Goal: Task Accomplishment & Management: Manage account settings

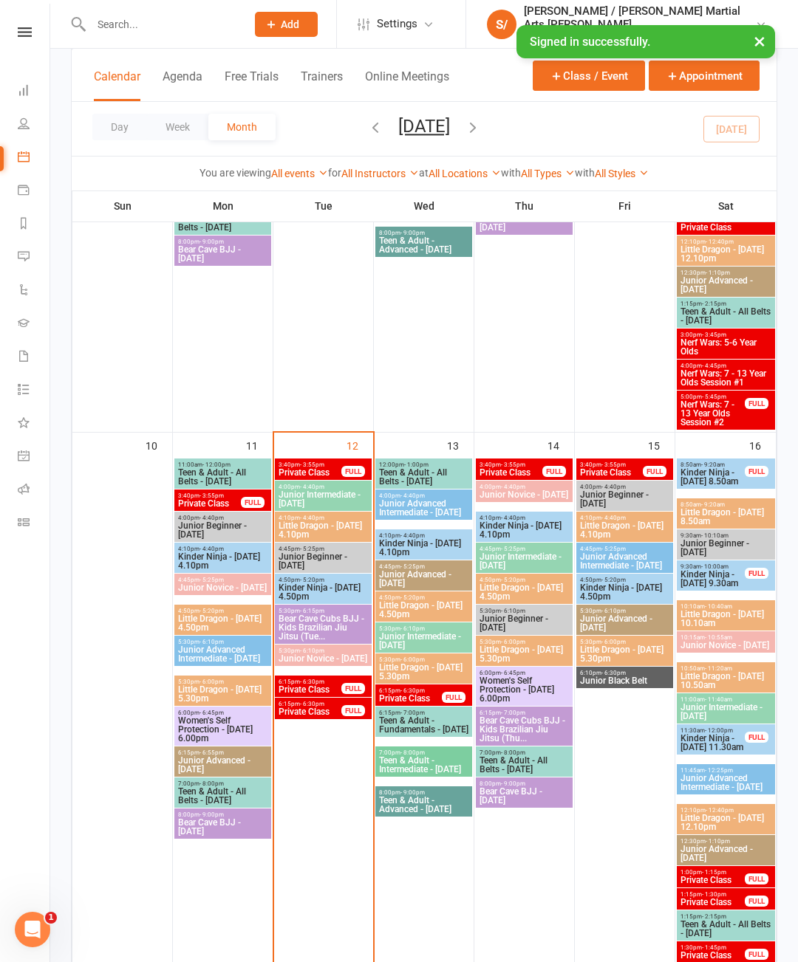
click at [315, 467] on span "- 3:55pm" at bounding box center [312, 465] width 24 height 7
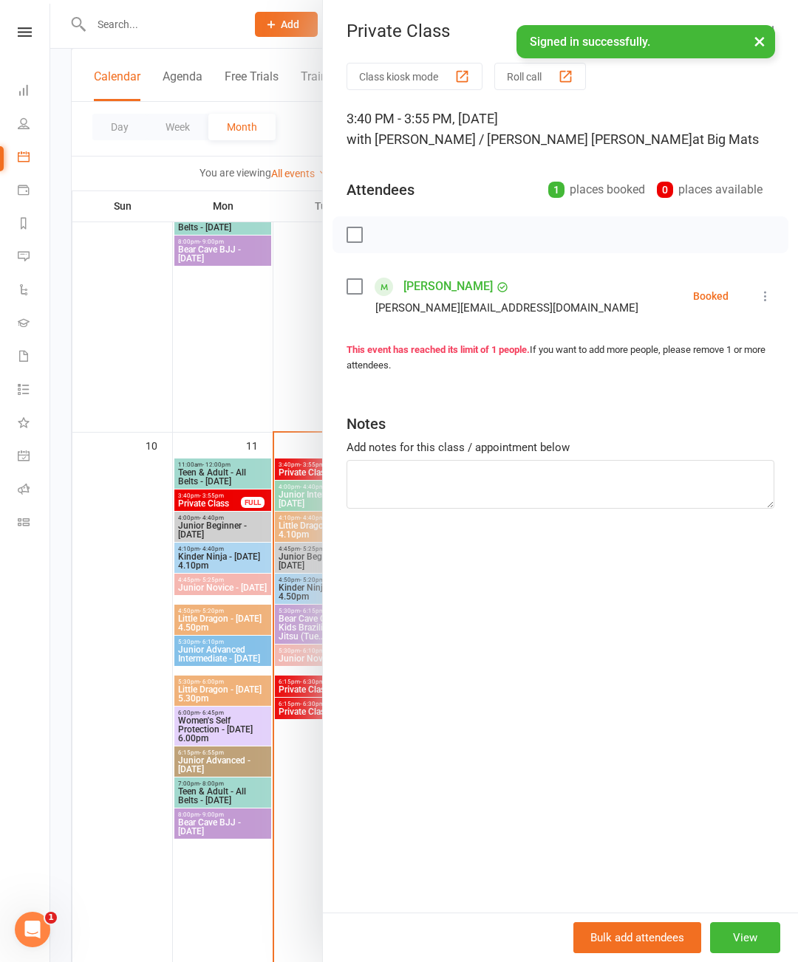
click at [762, 294] on icon at bounding box center [765, 296] width 15 height 15
click at [679, 382] on link "Check in" at bounding box center [693, 384] width 159 height 30
click at [295, 684] on div at bounding box center [423, 481] width 747 height 962
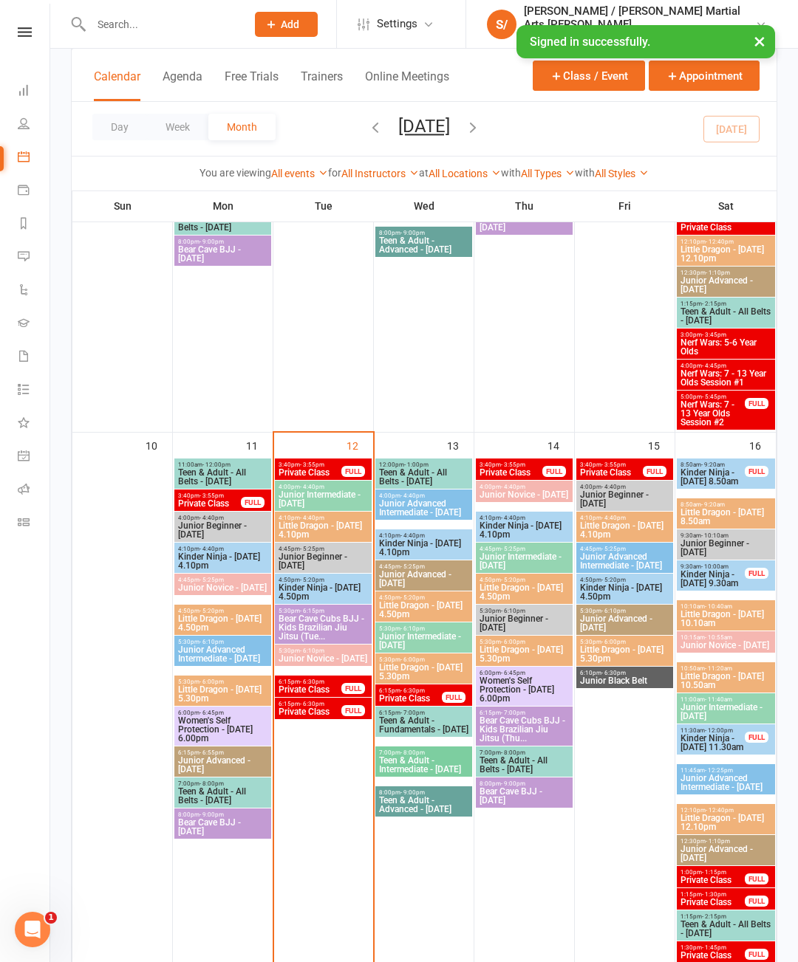
click at [318, 685] on span "- 6:30pm" at bounding box center [312, 682] width 24 height 7
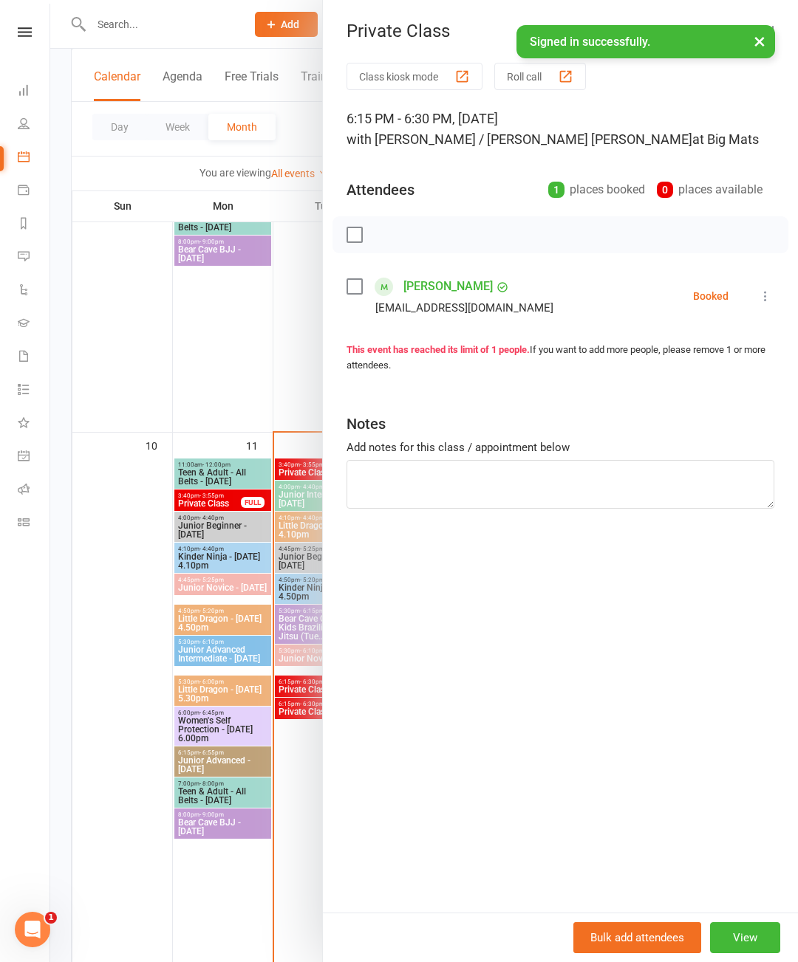
click at [710, 291] on div "Booked" at bounding box center [710, 296] width 35 height 10
click at [702, 298] on div "Booked" at bounding box center [710, 296] width 35 height 10
click at [761, 295] on icon at bounding box center [765, 296] width 15 height 15
click at [679, 388] on link "Check in" at bounding box center [693, 384] width 159 height 30
click at [753, 36] on button "×" at bounding box center [759, 41] width 27 height 32
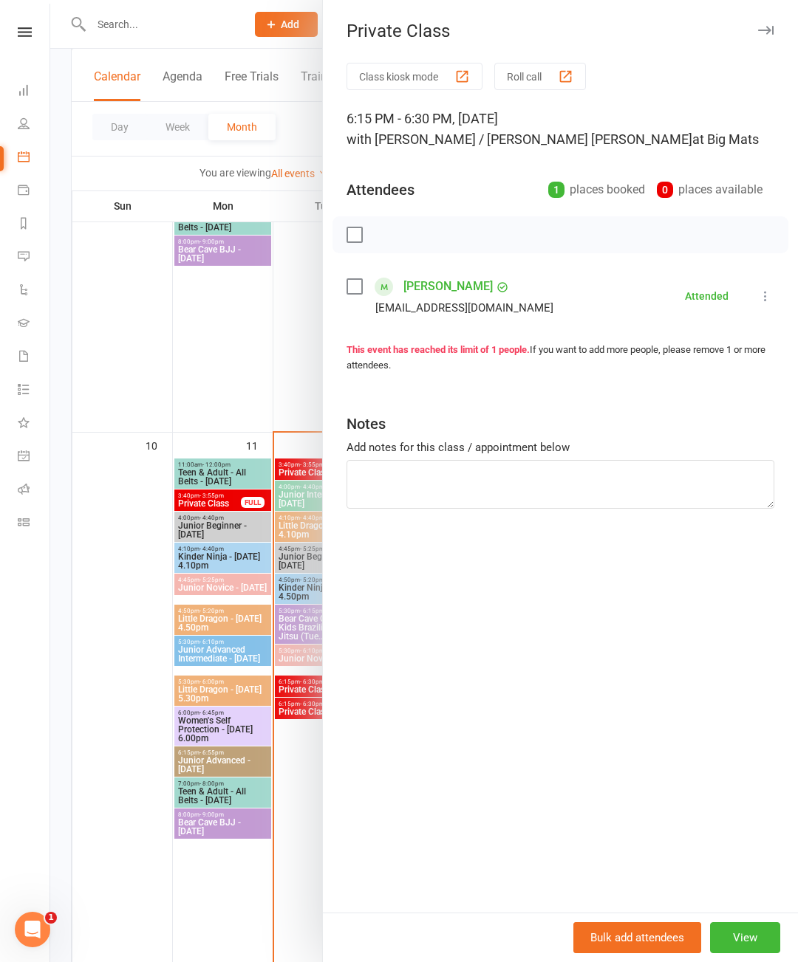
click at [764, 31] on icon "button" at bounding box center [766, 30] width 16 height 9
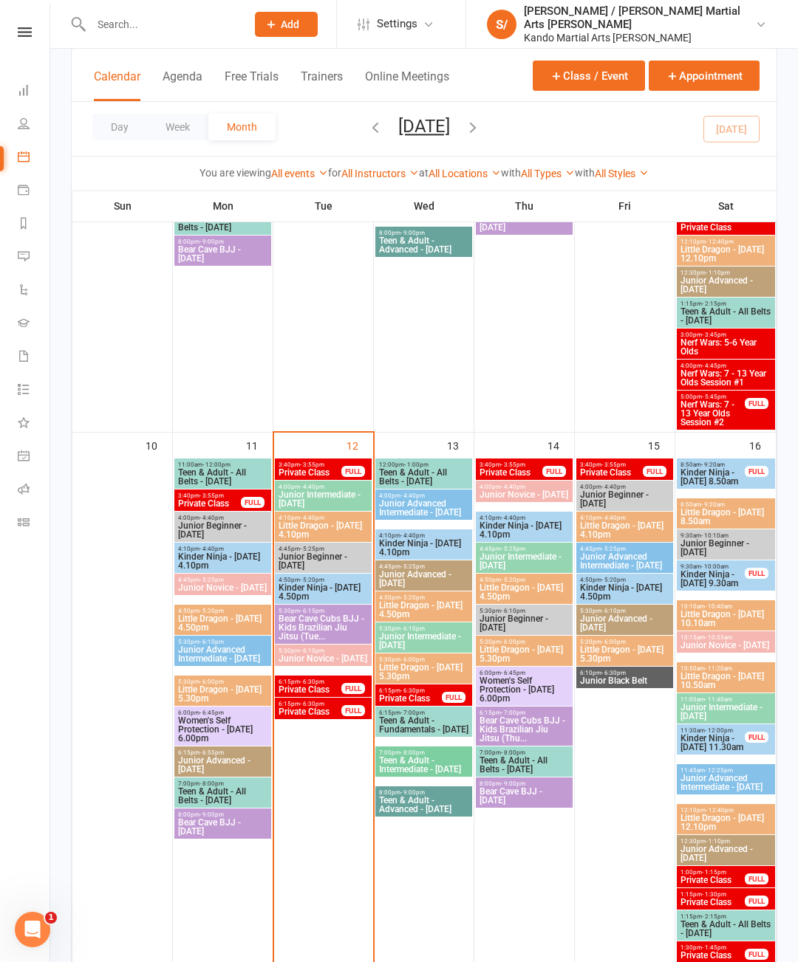
click at [324, 707] on span "- 6:30pm" at bounding box center [312, 704] width 24 height 7
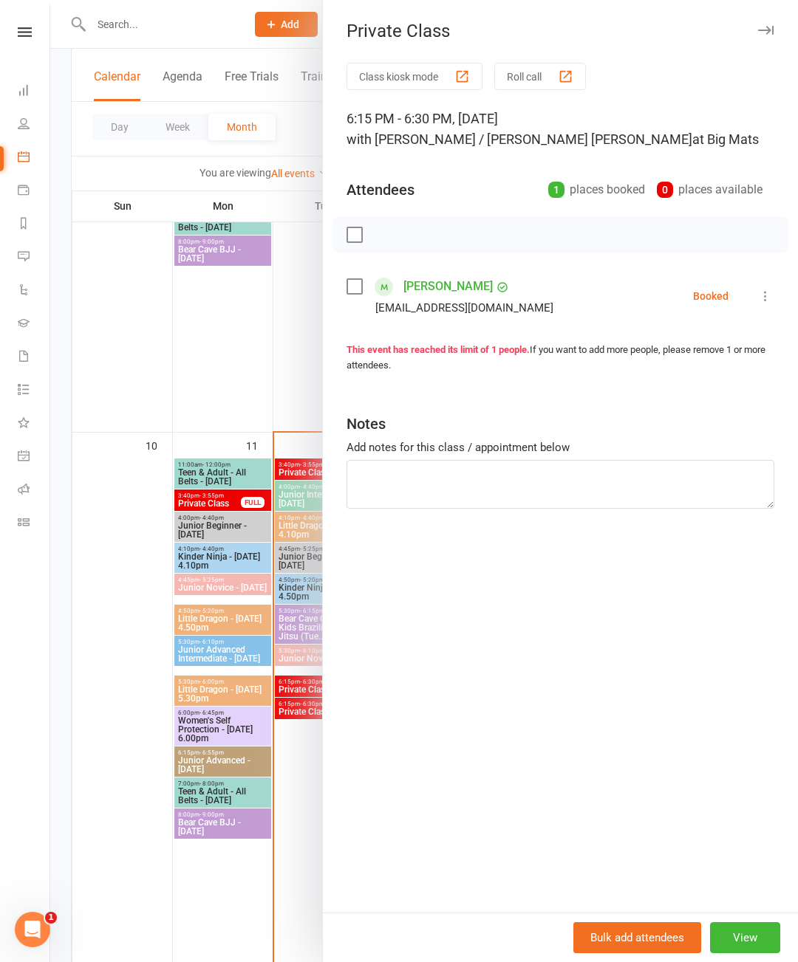
click at [767, 294] on icon at bounding box center [765, 296] width 15 height 15
click at [688, 383] on link "Check in" at bounding box center [693, 384] width 159 height 30
click at [766, 30] on icon "button" at bounding box center [766, 30] width 16 height 9
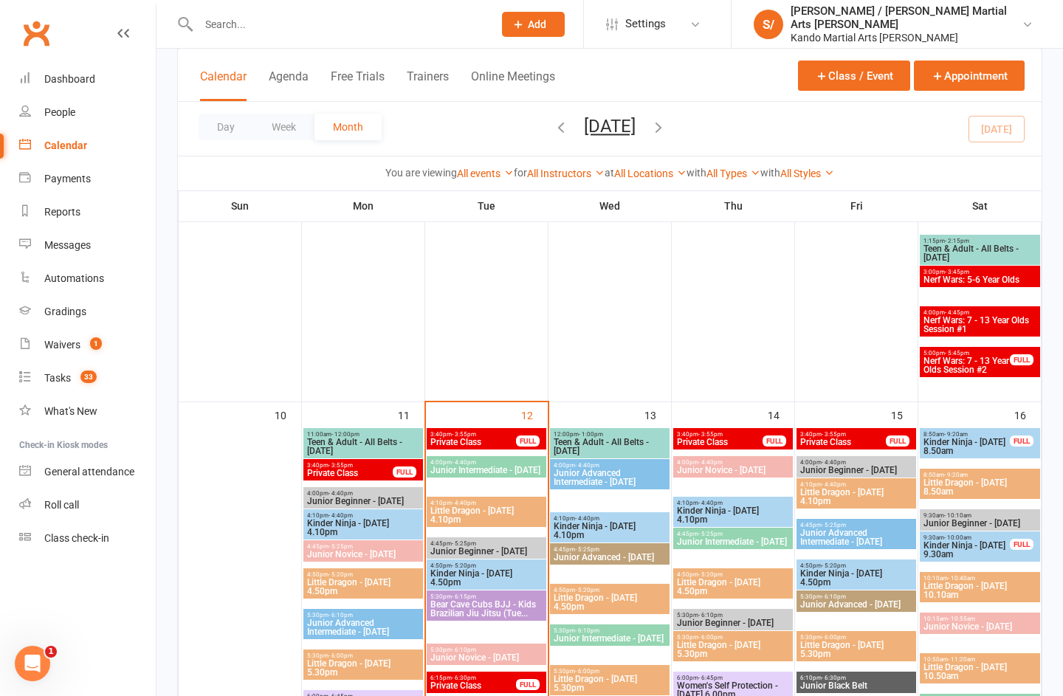
scroll to position [1275, 0]
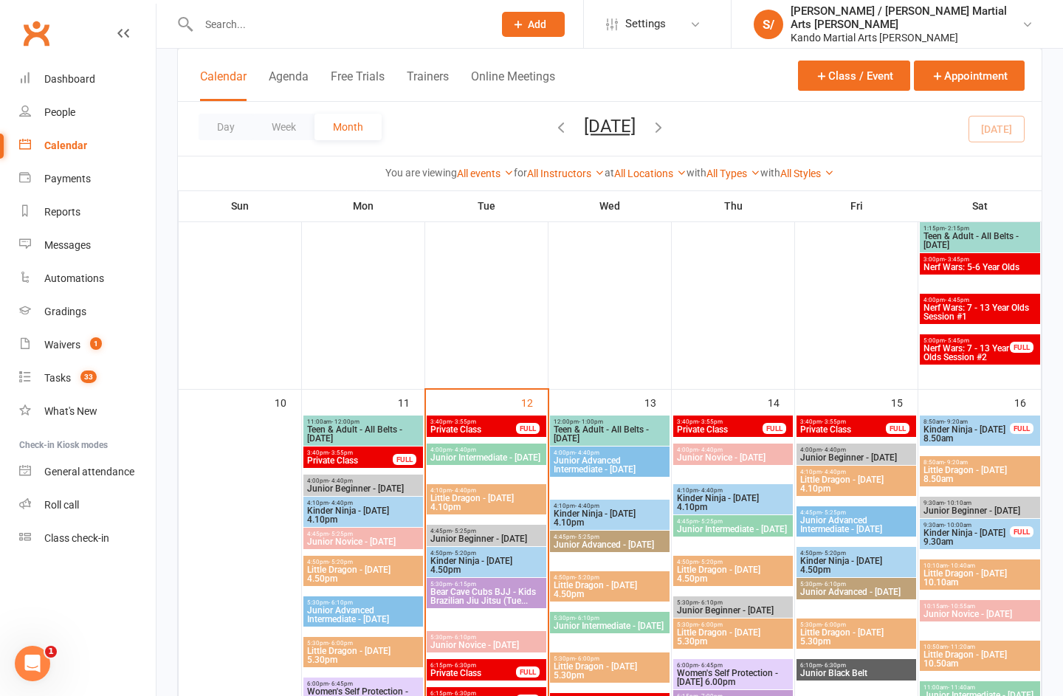
click at [74, 314] on div "Gradings" at bounding box center [65, 312] width 42 height 12
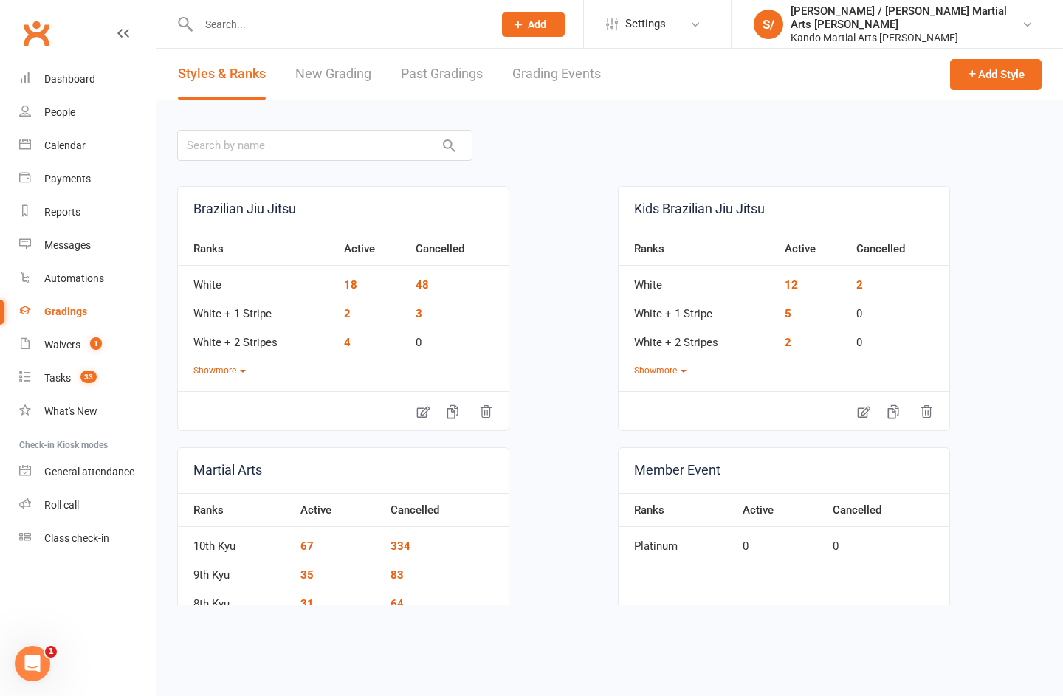
click at [553, 75] on link "Grading Events" at bounding box center [557, 74] width 89 height 51
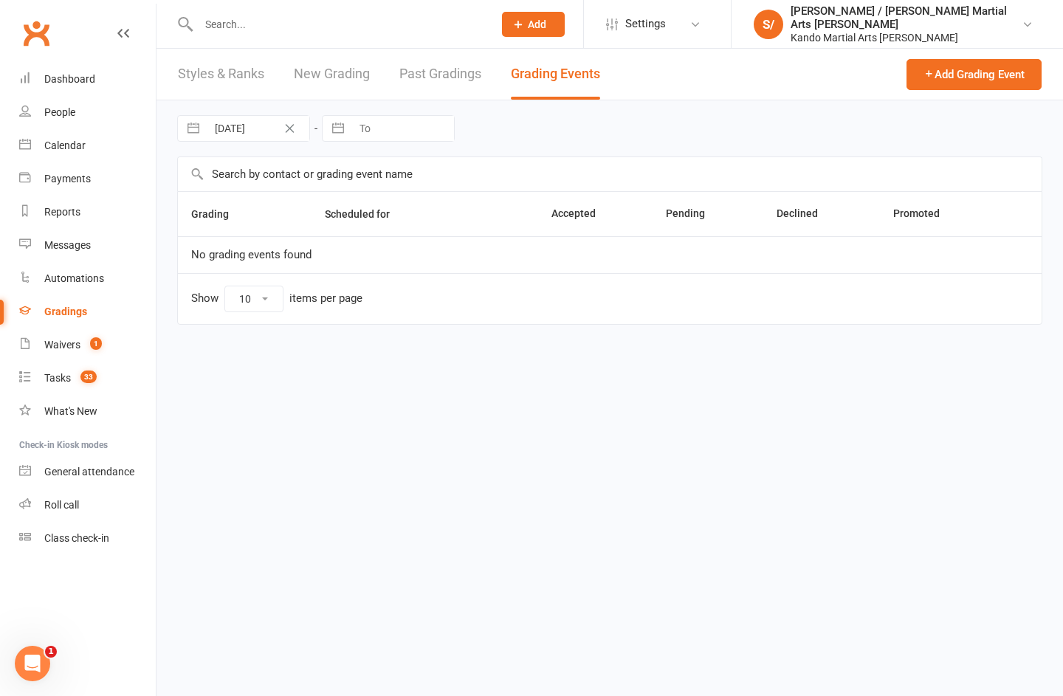
select select "100"
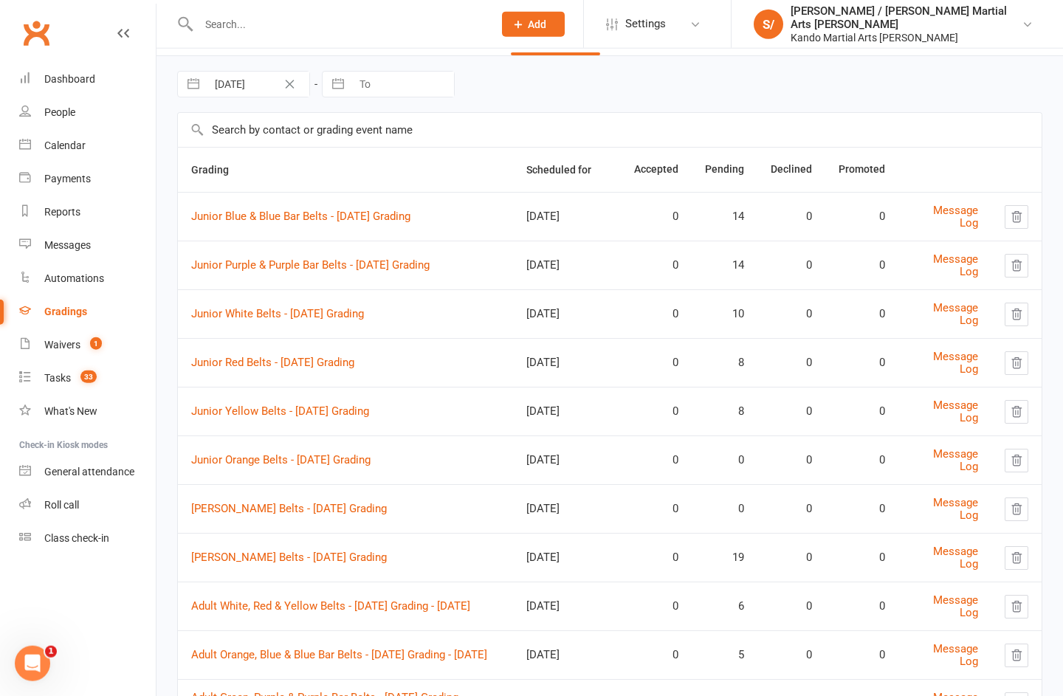
scroll to position [35, 0]
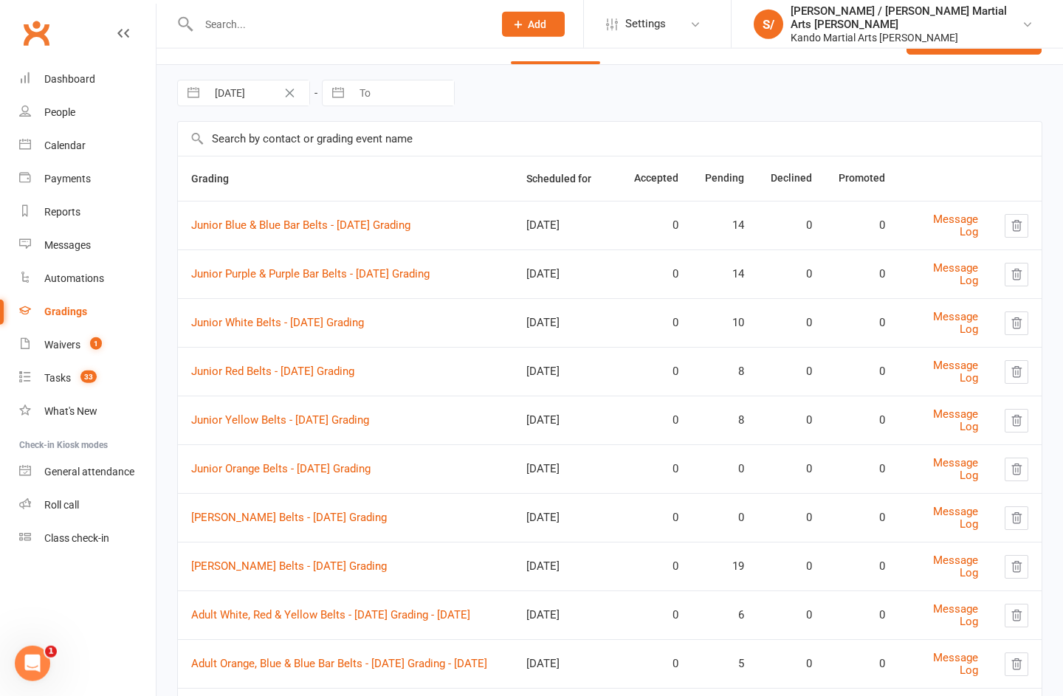
click at [349, 318] on link "Junior White Belts - [DATE] Grading" at bounding box center [277, 322] width 173 height 13
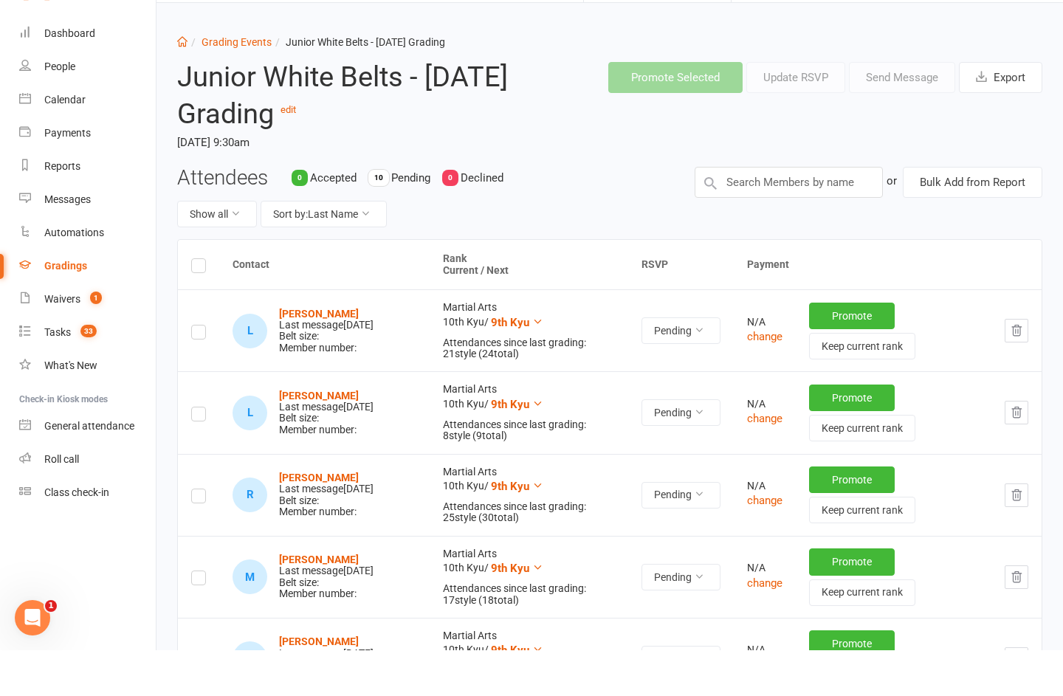
scroll to position [140, 0]
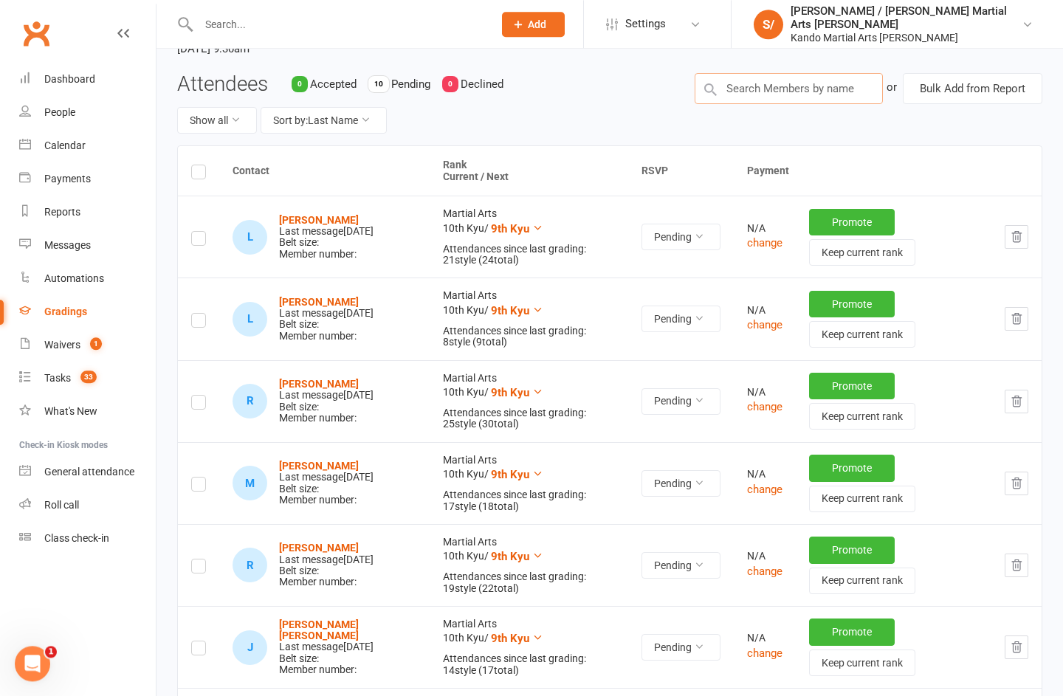
click at [797, 87] on input "text" at bounding box center [789, 88] width 188 height 31
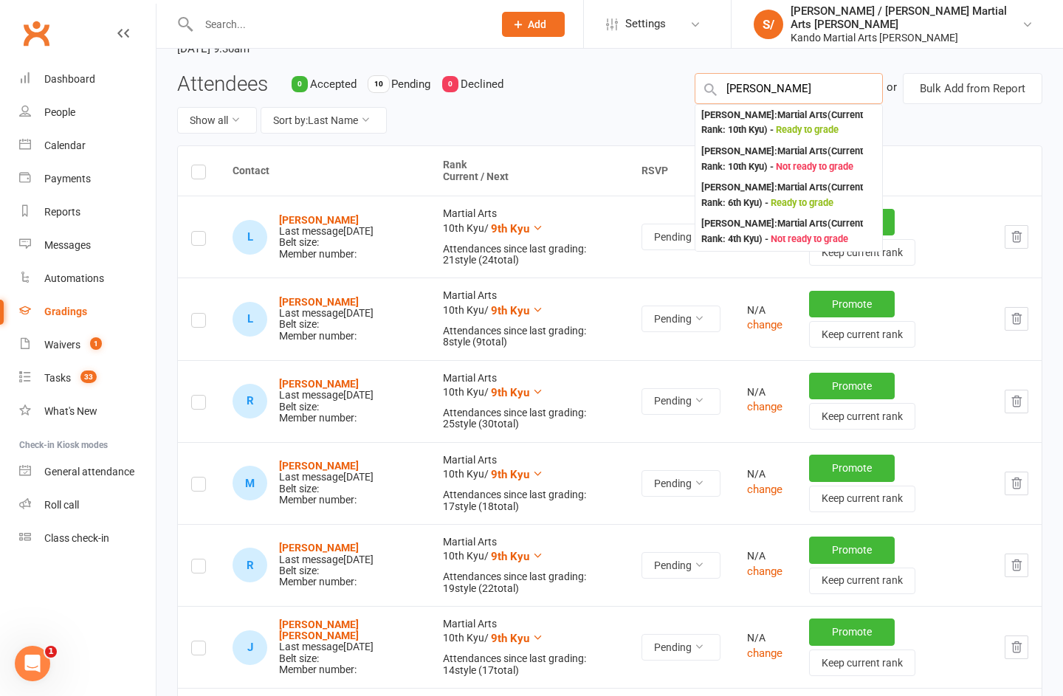
type input "[PERSON_NAME]"
click at [797, 120] on div "[PERSON_NAME] : Martial Arts (Current Rank: 10th Kyu ) - Ready to grade" at bounding box center [789, 123] width 175 height 30
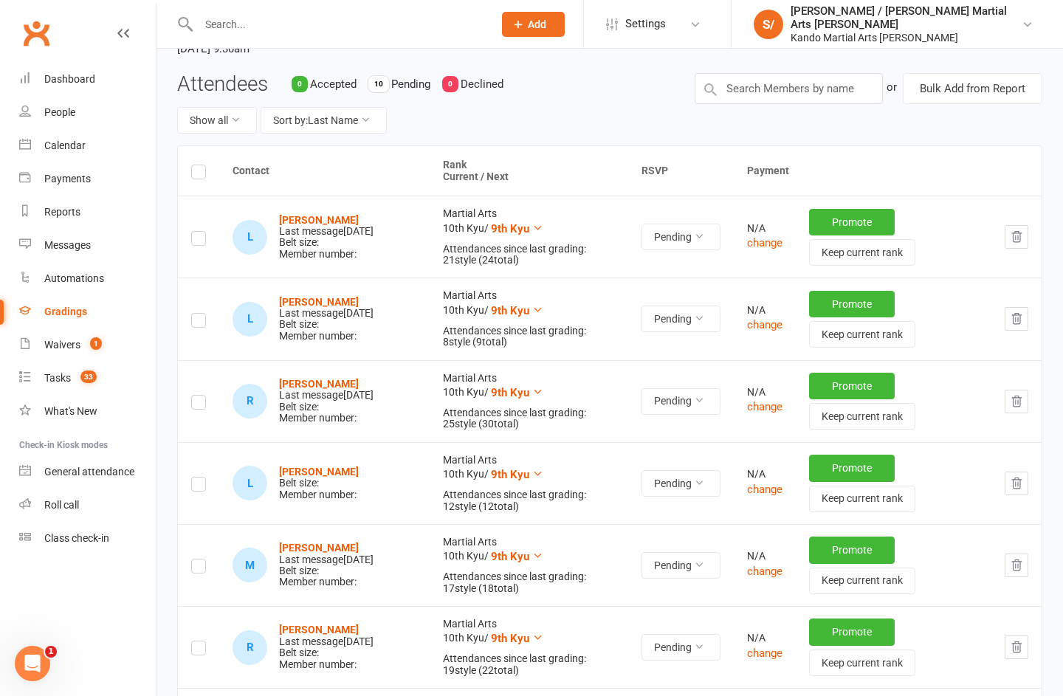
click at [792, 64] on header "Junior White Belts - [DATE] Grading edit [DATE] 9:30am Promote Selected Update …" at bounding box center [610, 14] width 888 height 116
click at [786, 89] on input "text" at bounding box center [789, 88] width 188 height 31
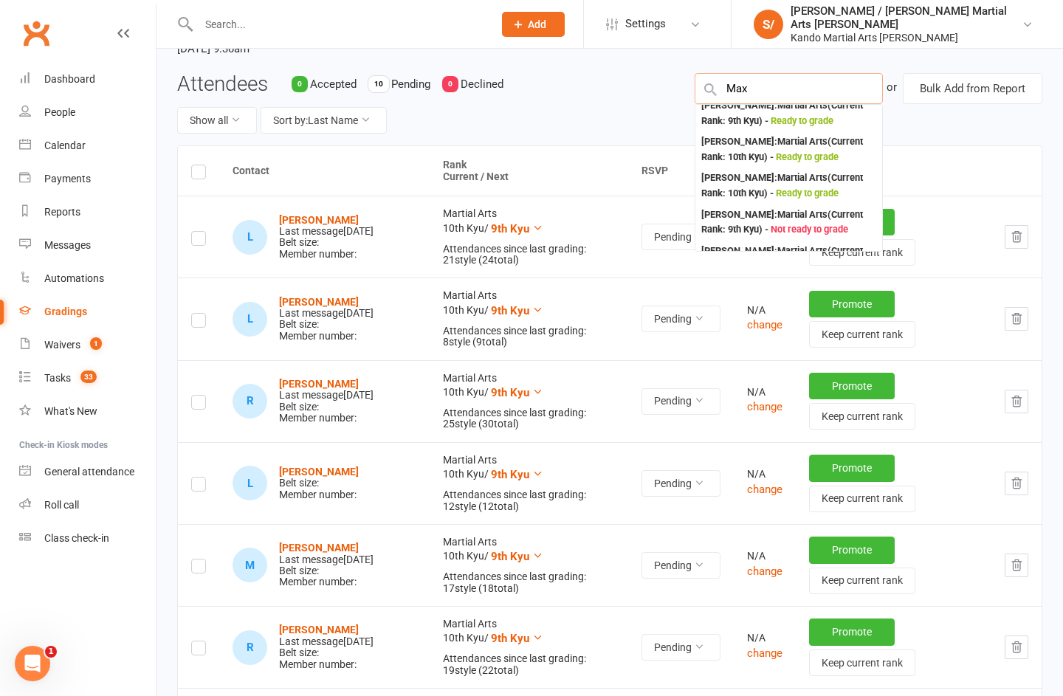
scroll to position [55, 0]
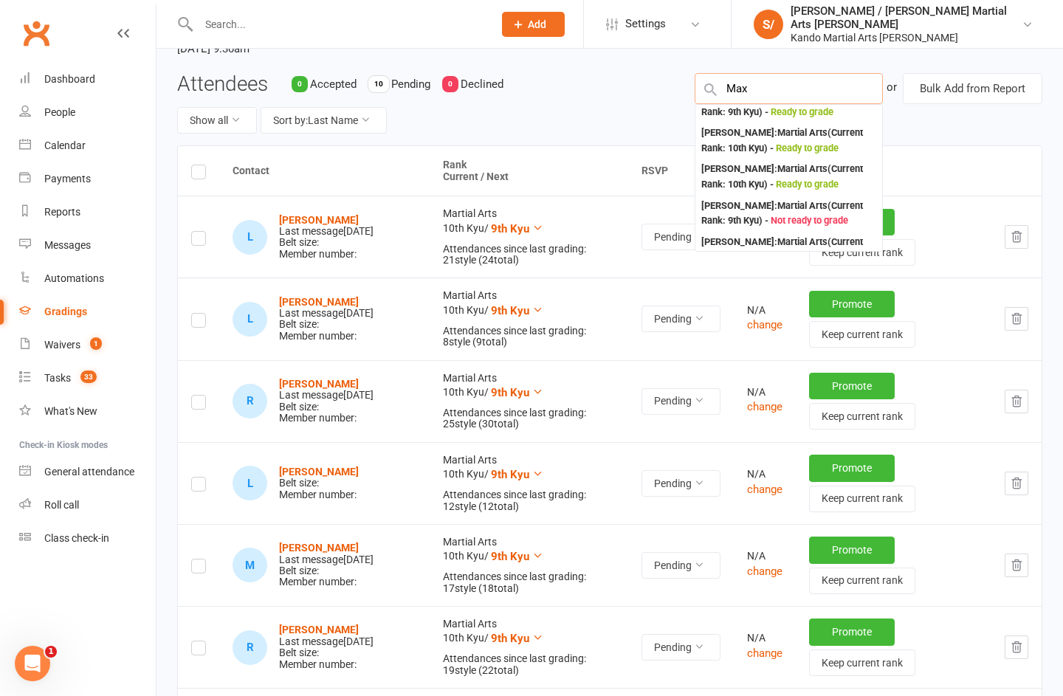
type input "Max"
click at [756, 168] on div "[PERSON_NAME] : Martial Arts (Current Rank: 10th Kyu ) - Ready to grade" at bounding box center [789, 177] width 175 height 30
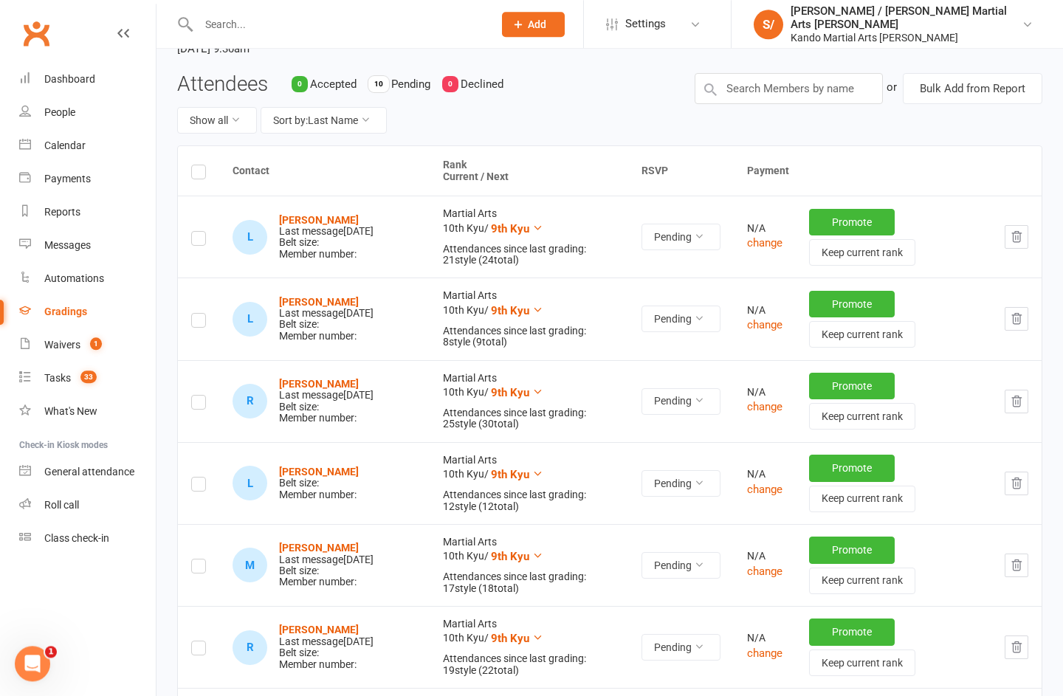
scroll to position [140, 0]
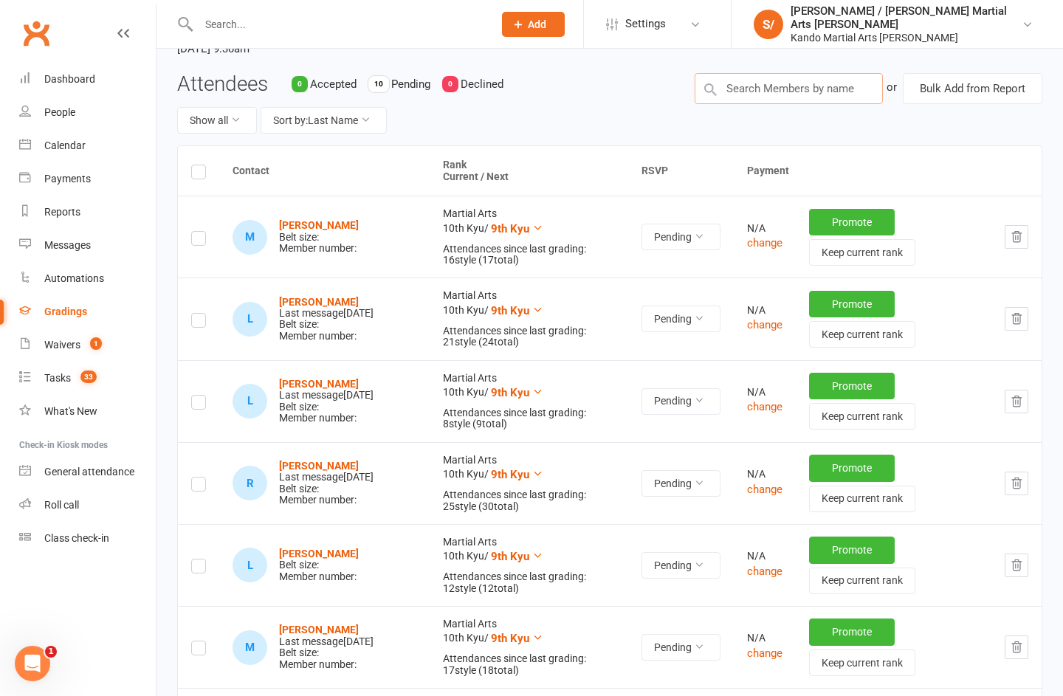
click at [785, 83] on input "text" at bounding box center [789, 88] width 188 height 31
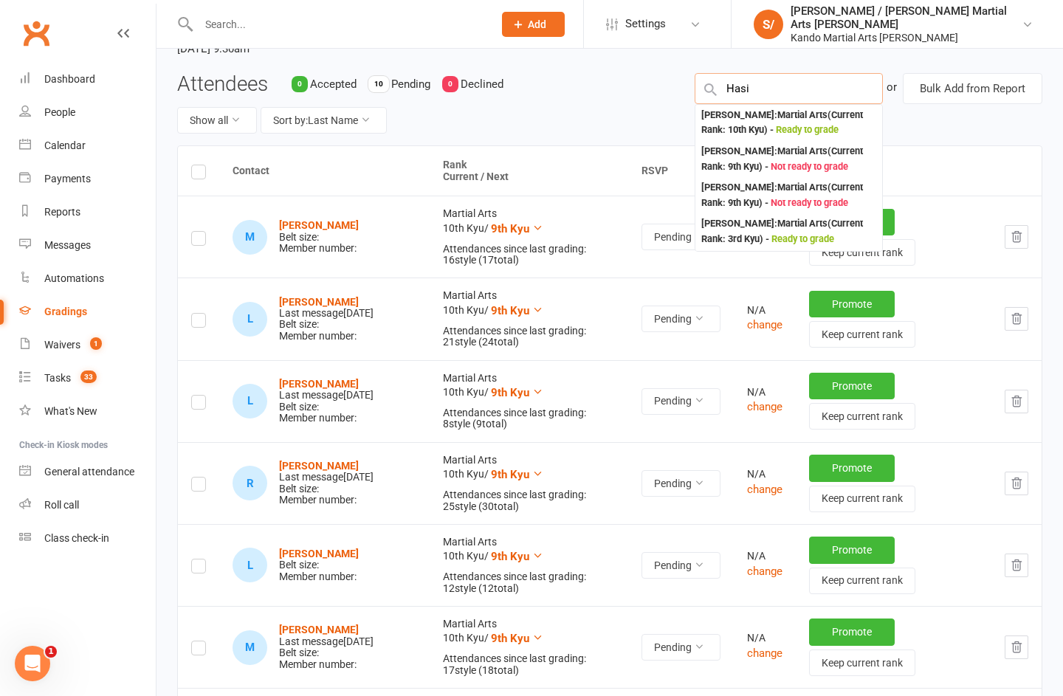
type input "Hasi"
click at [756, 117] on div "[PERSON_NAME] : Martial Arts (Current Rank: 10th Kyu ) - Ready to grade" at bounding box center [789, 123] width 175 height 30
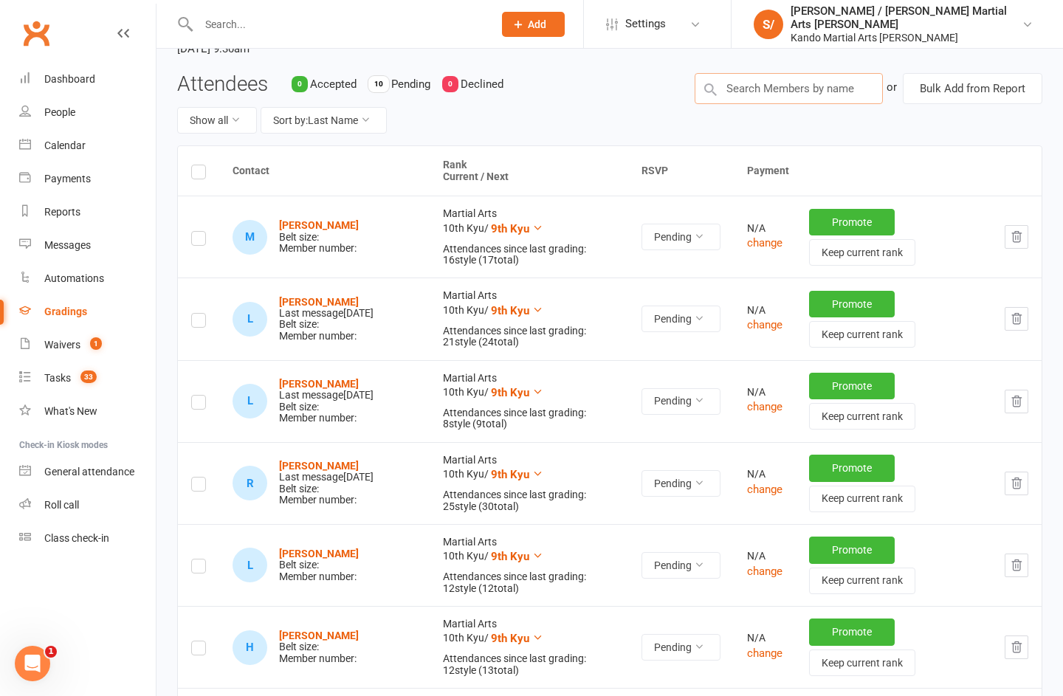
click at [771, 91] on input "text" at bounding box center [789, 88] width 188 height 31
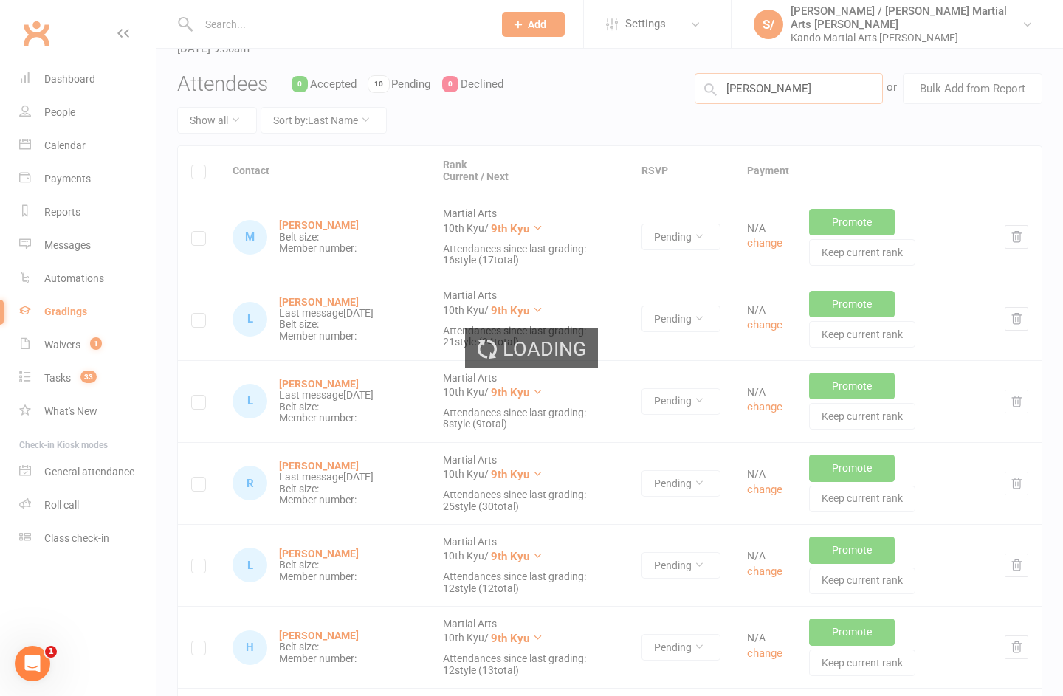
type input "[PERSON_NAME]"
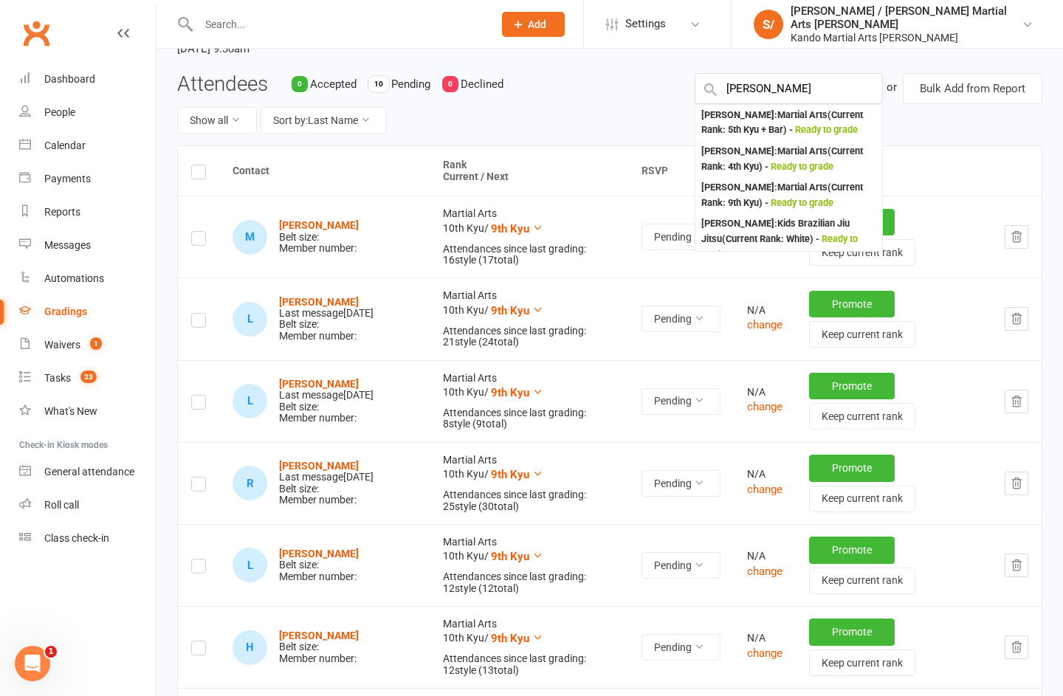
click at [797, 122] on div "Attendees 0 Accepted 10 Pending 0 Declined Show all Sort by: Last Name [PERSON_…" at bounding box center [610, 109] width 888 height 73
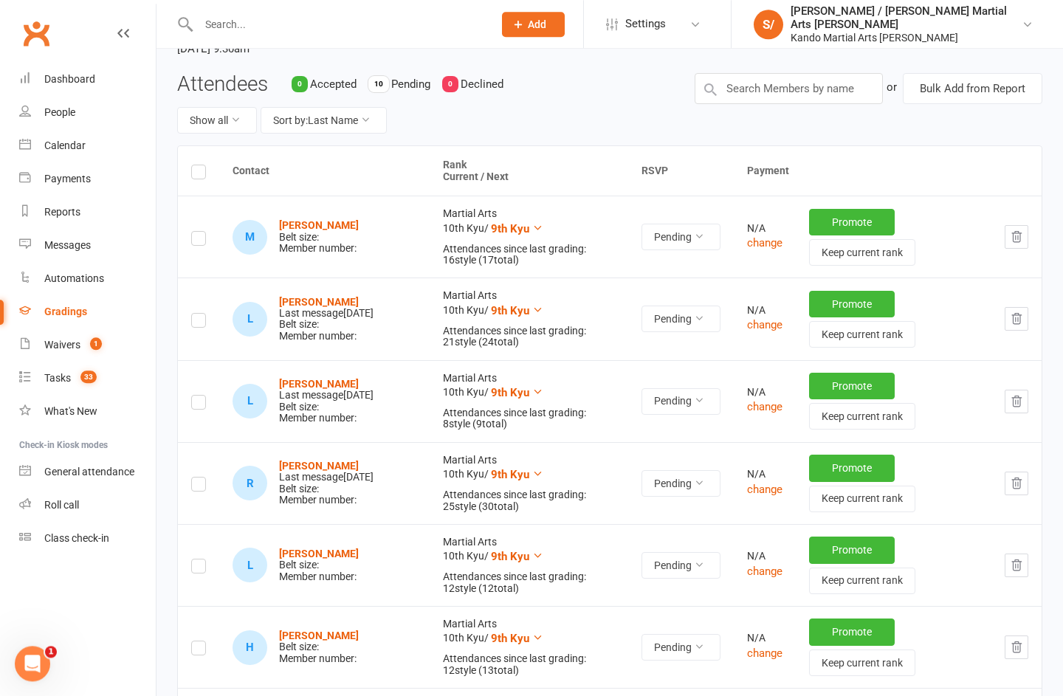
click at [79, 213] on div "Reports" at bounding box center [62, 212] width 36 height 12
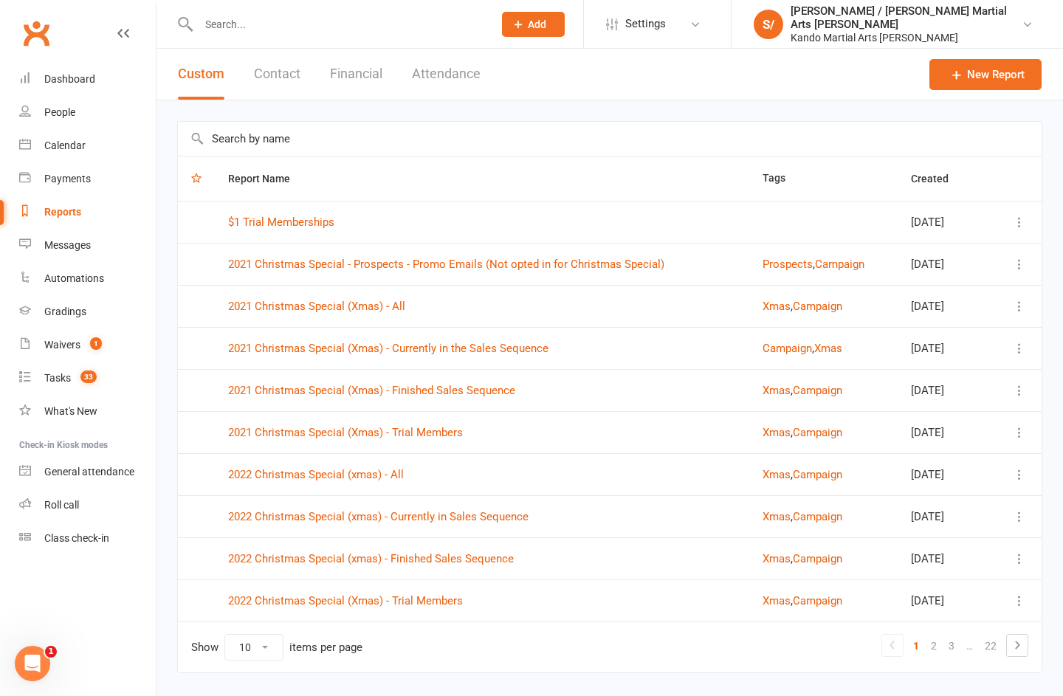
click at [281, 128] on input "text" at bounding box center [610, 139] width 864 height 34
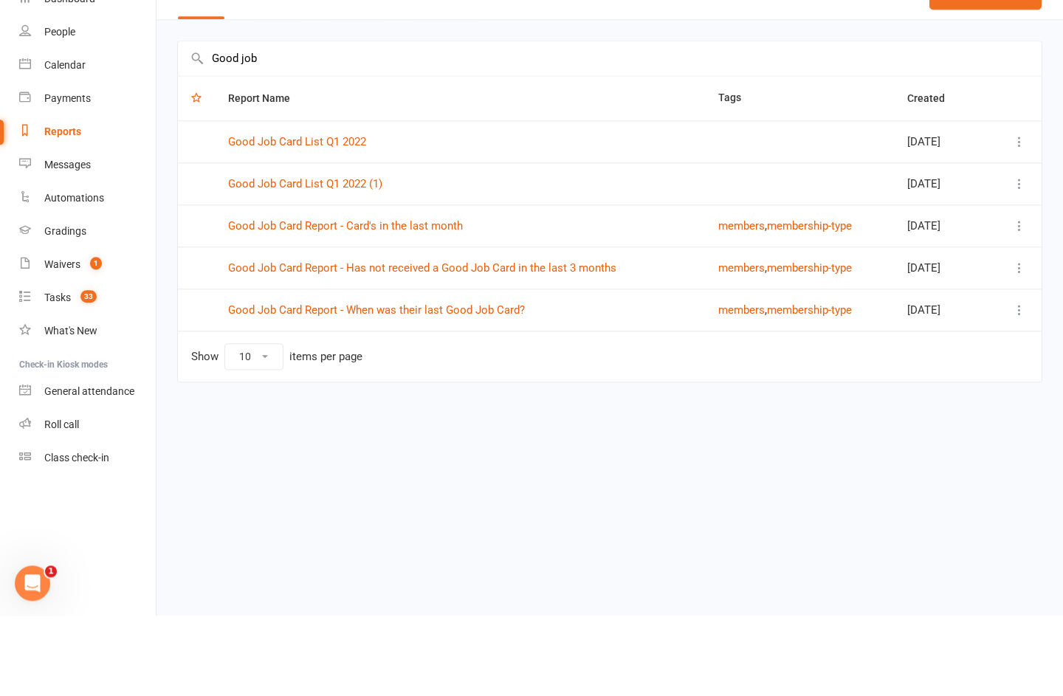
type input "Good job"
click at [608, 342] on link "Good Job Card Report - Has not received a Good Job Card in the last 3 months" at bounding box center [422, 348] width 388 height 13
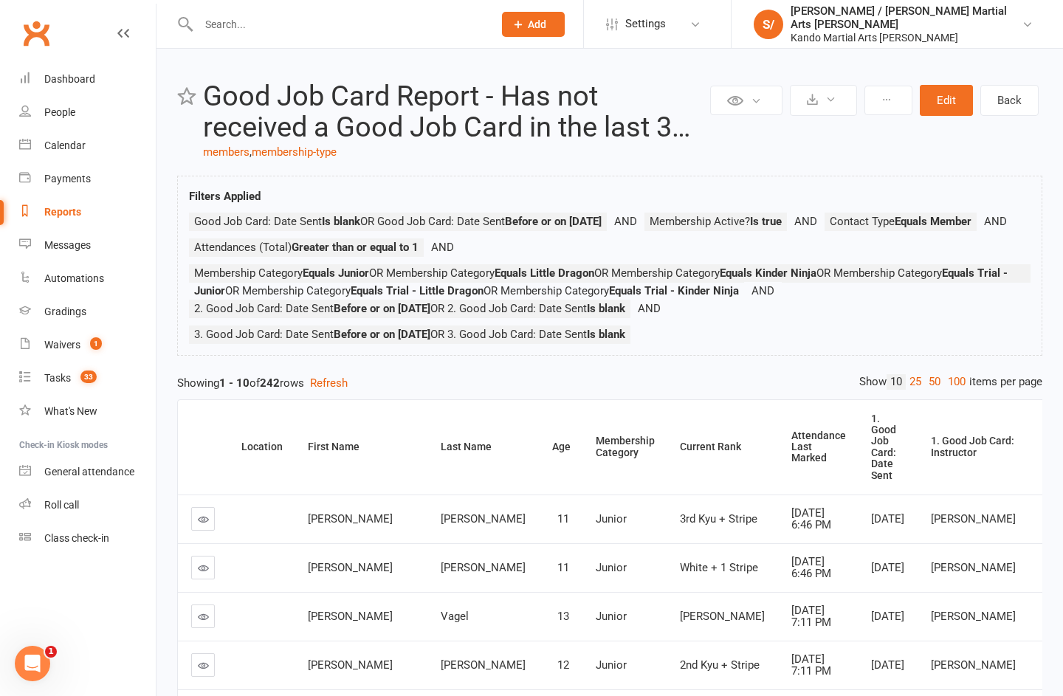
click at [797, 303] on ul "Good Job Card: Date Sent Is blank OR Good Job Card: Date Sent Before or on [DAT…" at bounding box center [610, 282] width 842 height 139
click at [797, 371] on div "Private Report Only visible by me Public Report Visible to everyone at gym Expo…" at bounding box center [610, 563] width 907 height 1029
click at [797, 377] on link "100" at bounding box center [957, 382] width 25 height 16
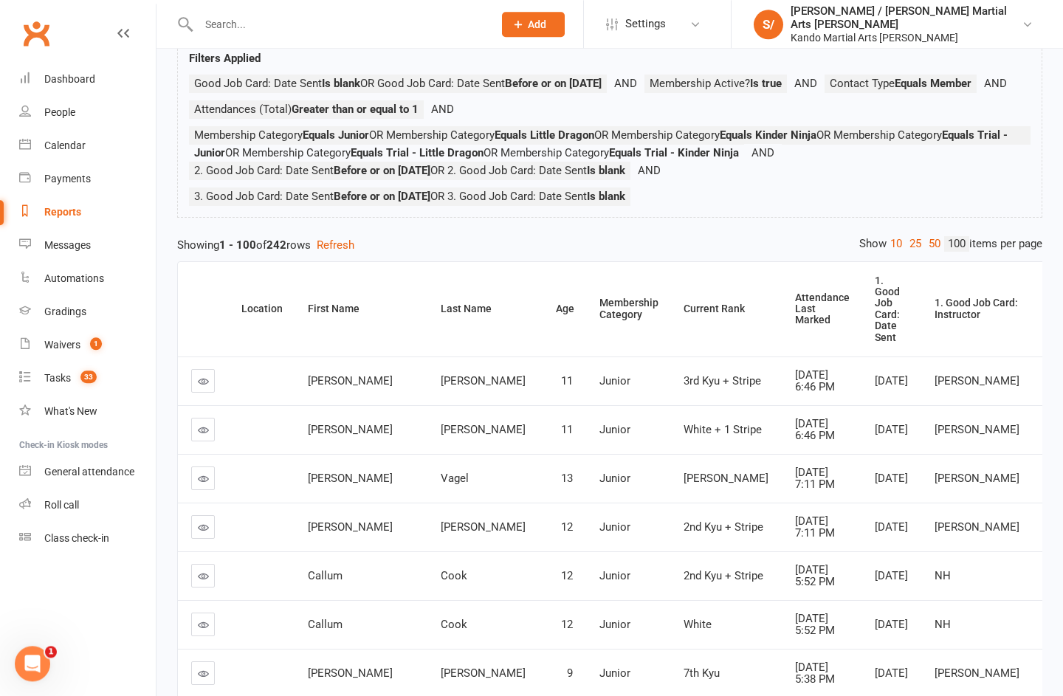
scroll to position [181, 0]
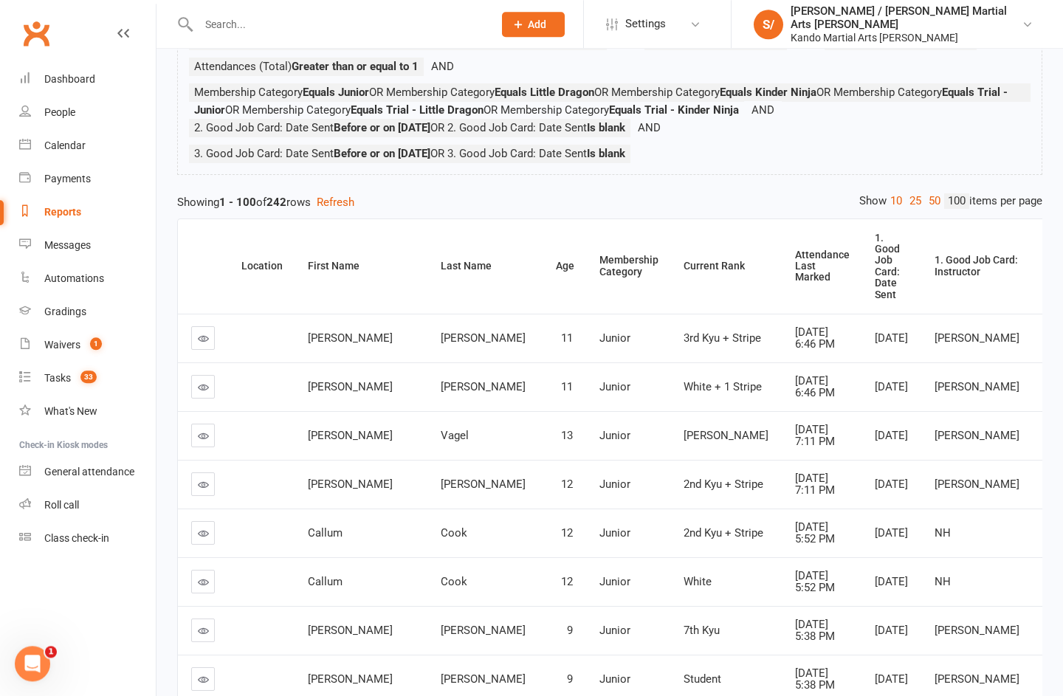
click at [782, 288] on th "Attendance Last Marked" at bounding box center [822, 266] width 80 height 95
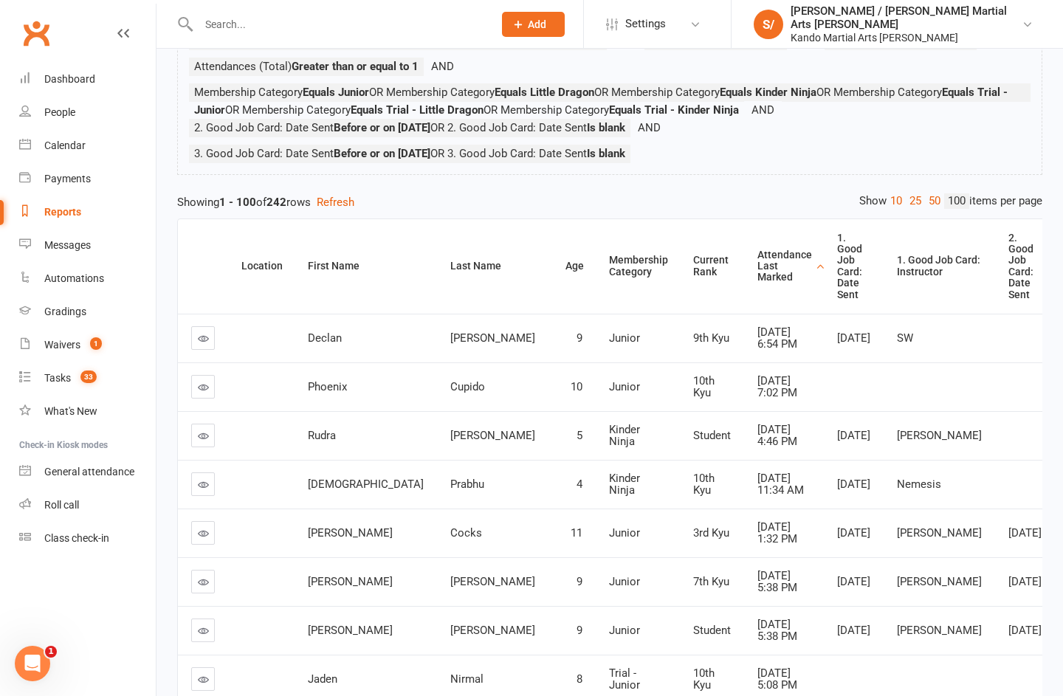
click at [758, 272] on div "Attendance Last Marked" at bounding box center [785, 267] width 55 height 34
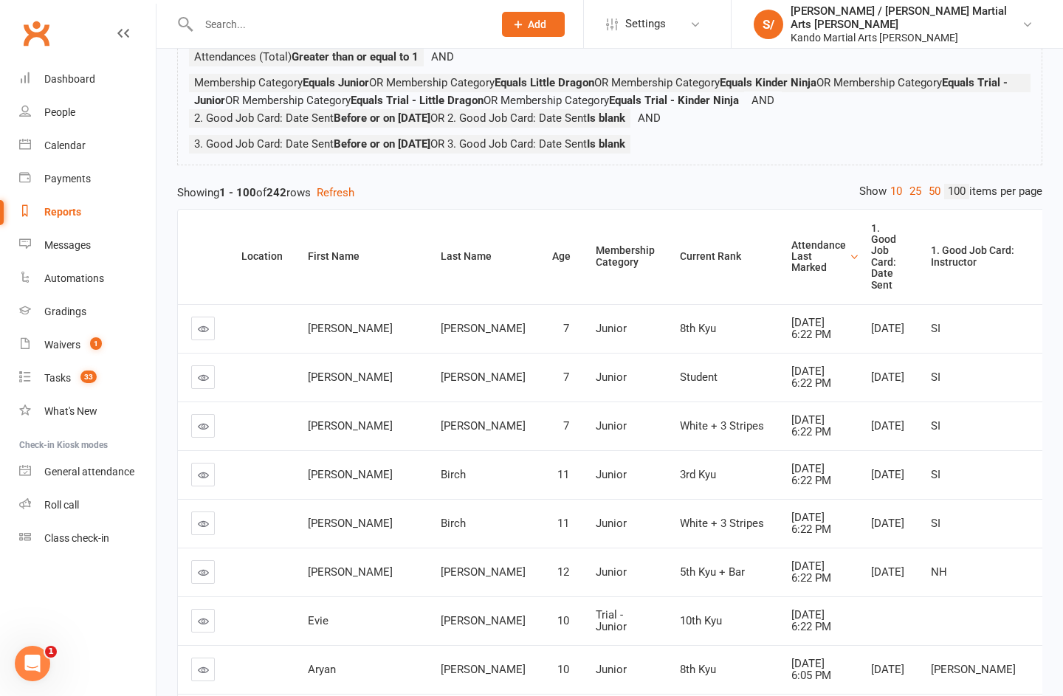
scroll to position [208, 0]
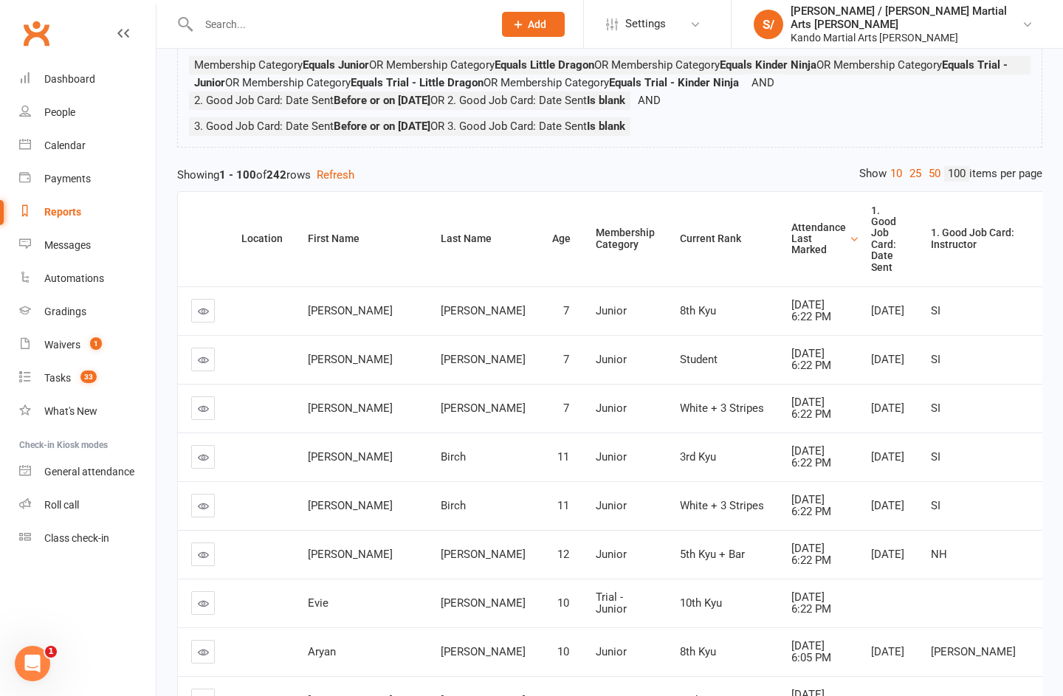
click at [792, 236] on div "Attendance Last Marked" at bounding box center [819, 239] width 55 height 34
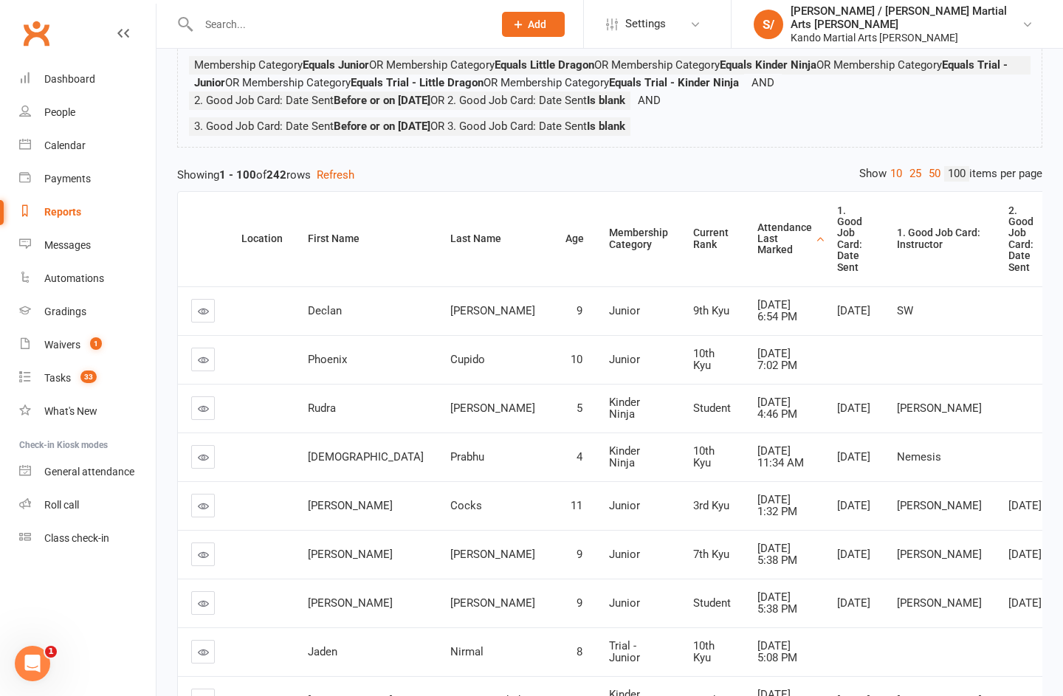
click at [758, 241] on div "Attendance Last Marked" at bounding box center [785, 239] width 55 height 34
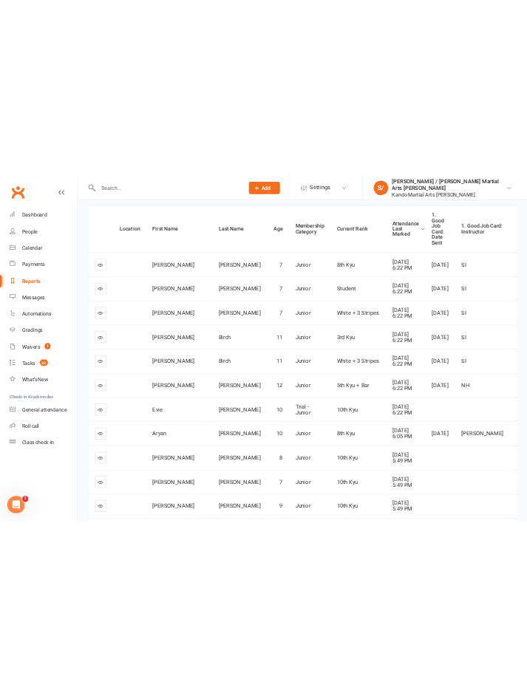
scroll to position [0, 0]
